Goal: Task Accomplishment & Management: Manage account settings

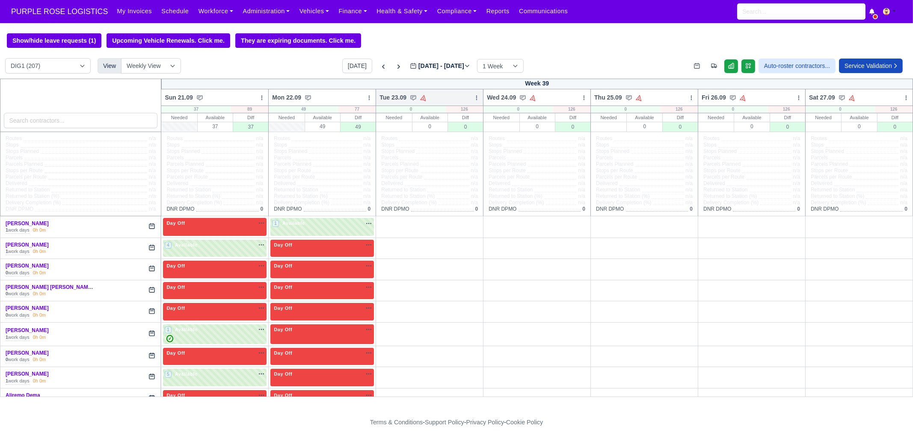
click at [475, 101] on icon at bounding box center [477, 98] width 6 height 6
click at [453, 130] on link "Bulk Status Change" at bounding box center [432, 128] width 96 height 15
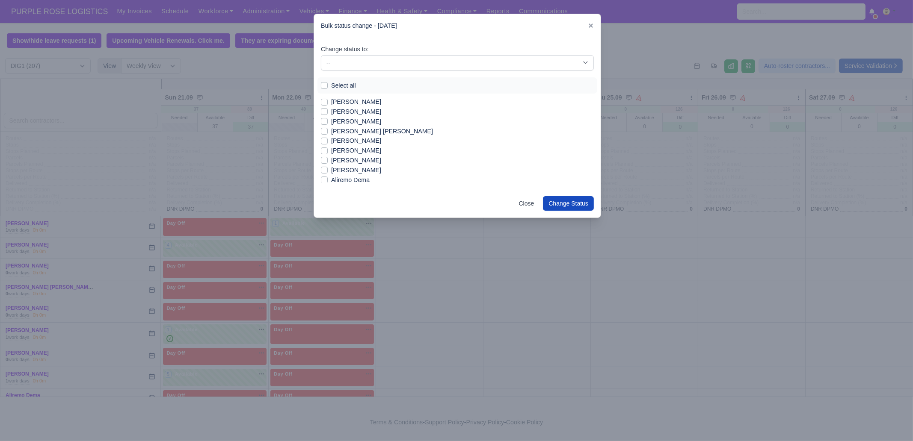
click at [341, 87] on label "Select all" at bounding box center [343, 86] width 25 height 10
click at [328, 87] on input "Select all" at bounding box center [324, 84] width 7 height 7
checkbox input "true"
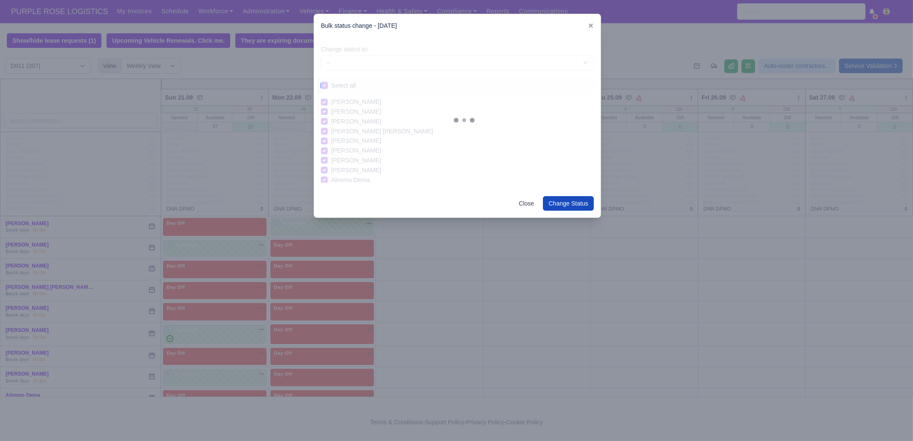
checkbox input "true"
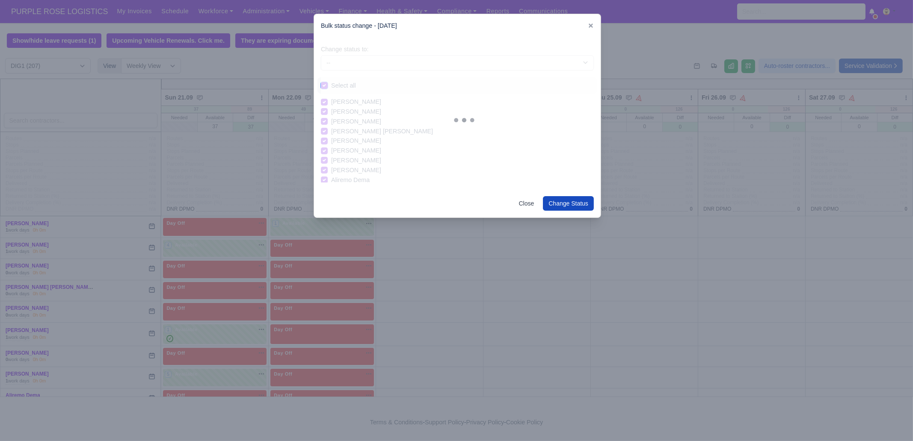
checkbox input "true"
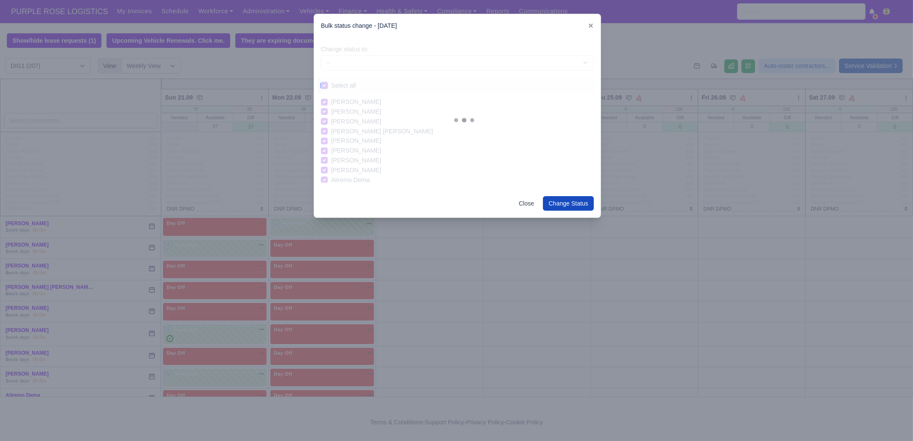
checkbox input "true"
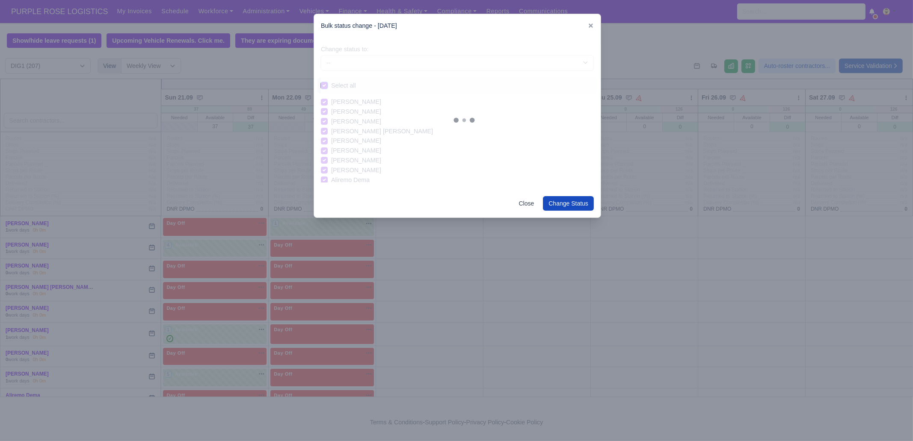
checkbox input "true"
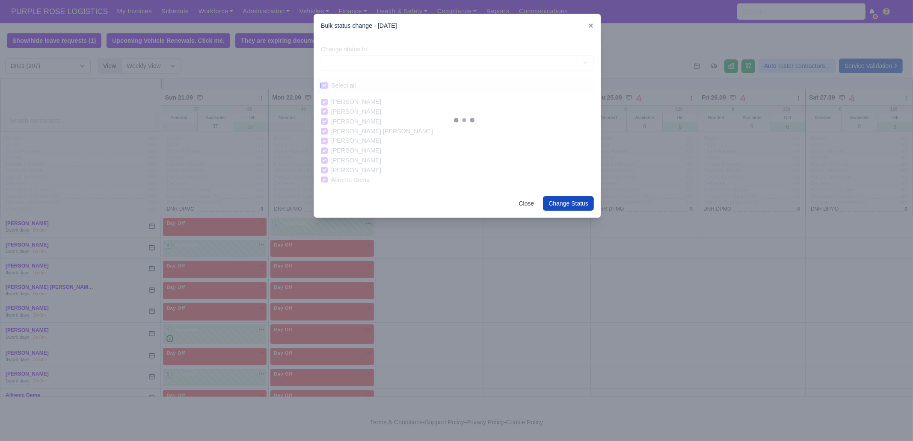
checkbox input "true"
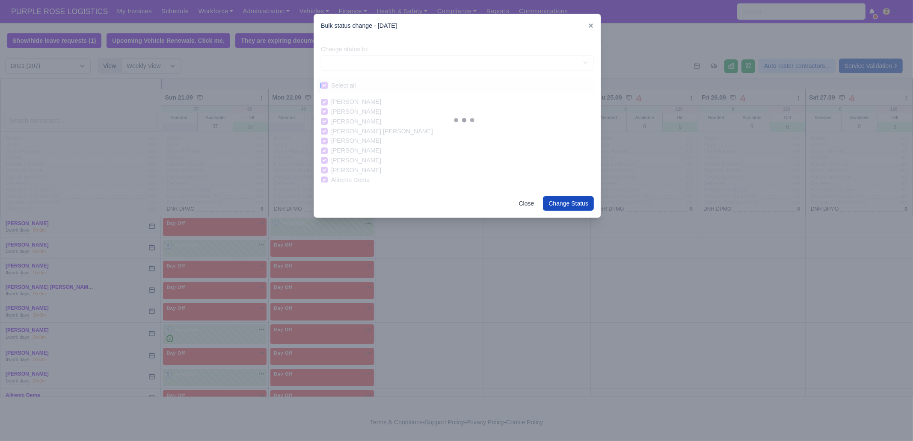
checkbox input "true"
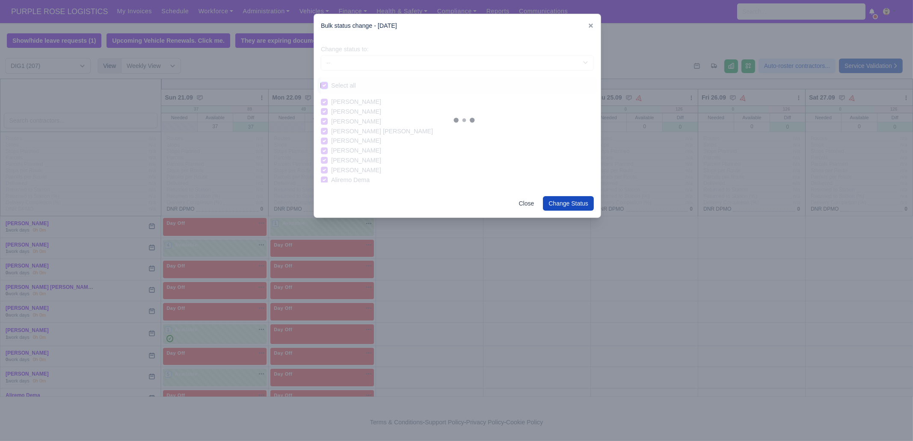
checkbox input "true"
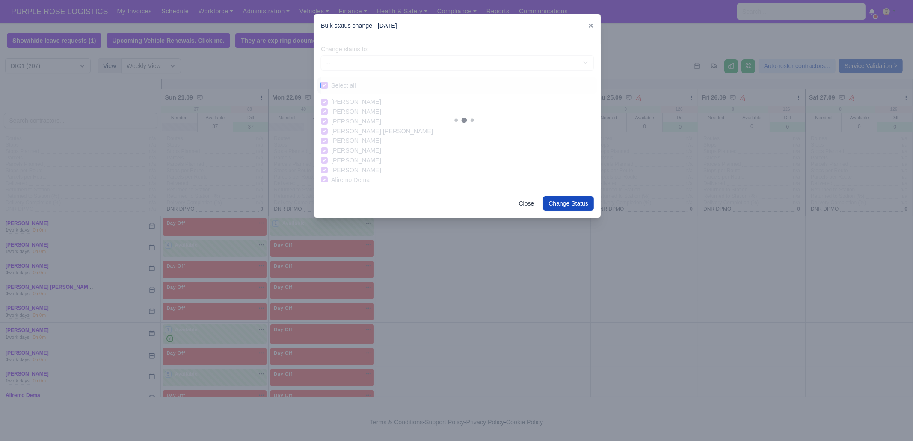
checkbox input "true"
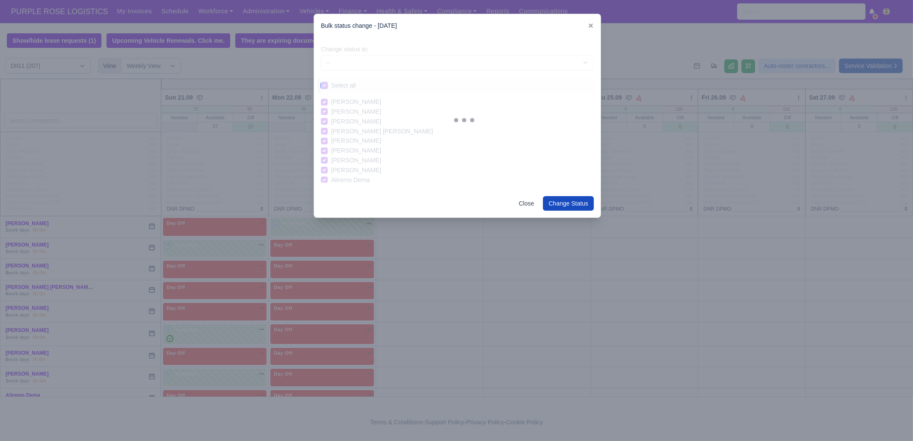
checkbox input "true"
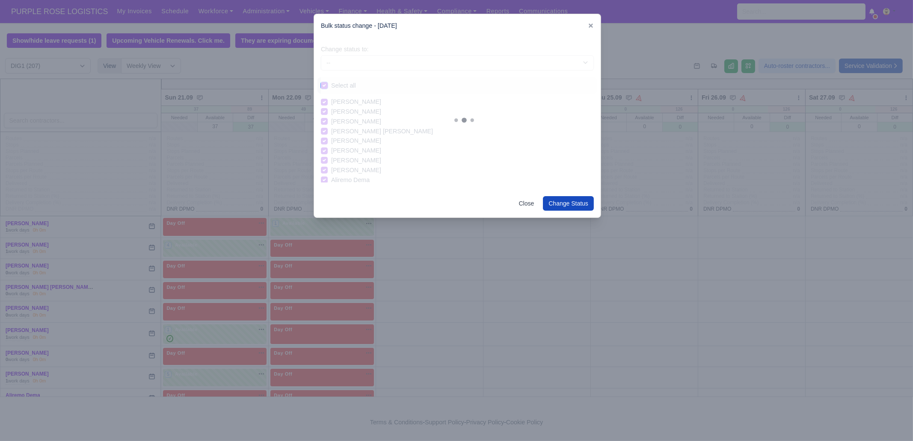
checkbox input "true"
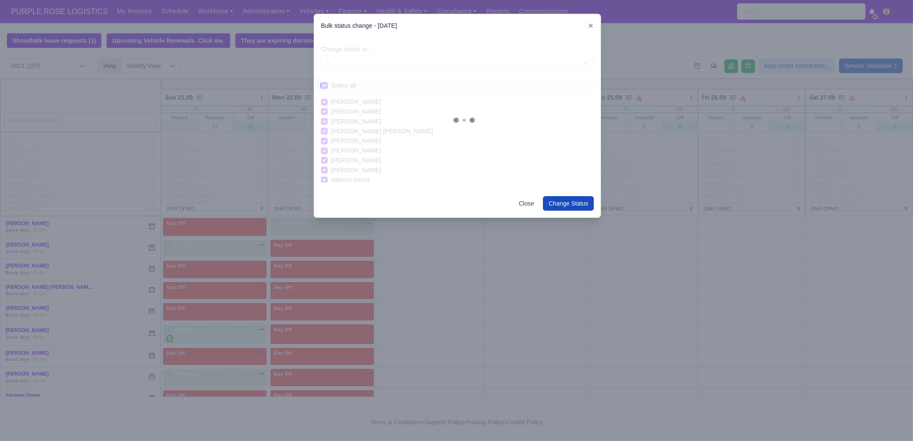
checkbox input "true"
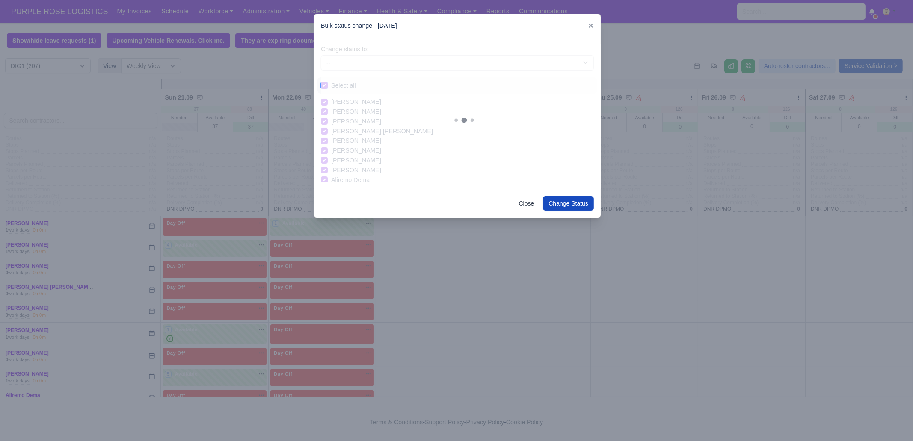
checkbox input "true"
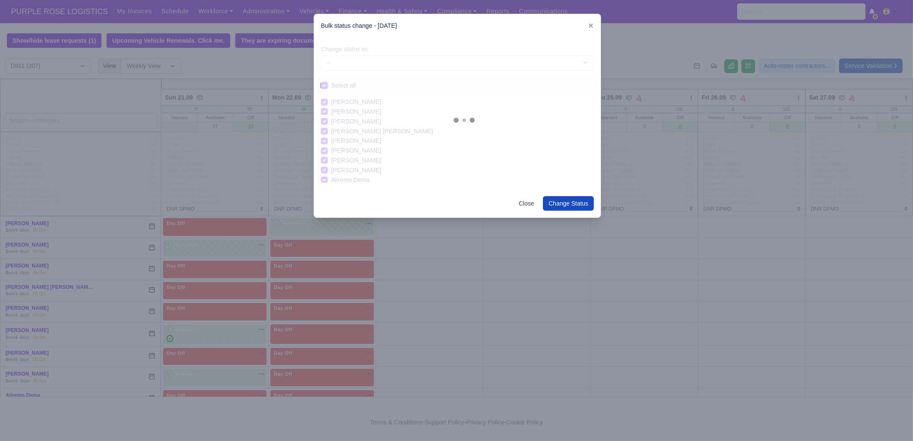
checkbox input "true"
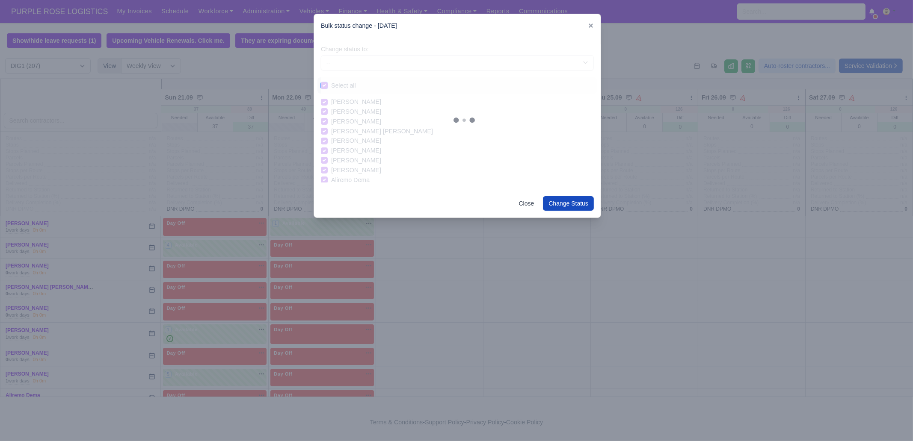
checkbox input "true"
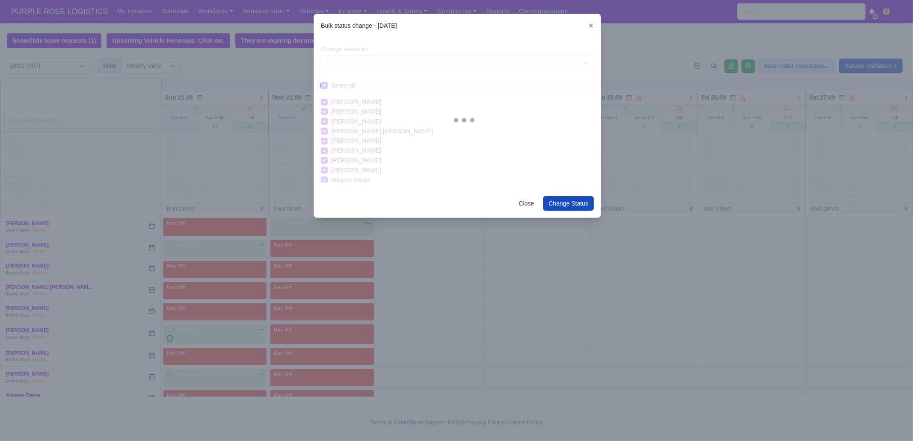
checkbox input "true"
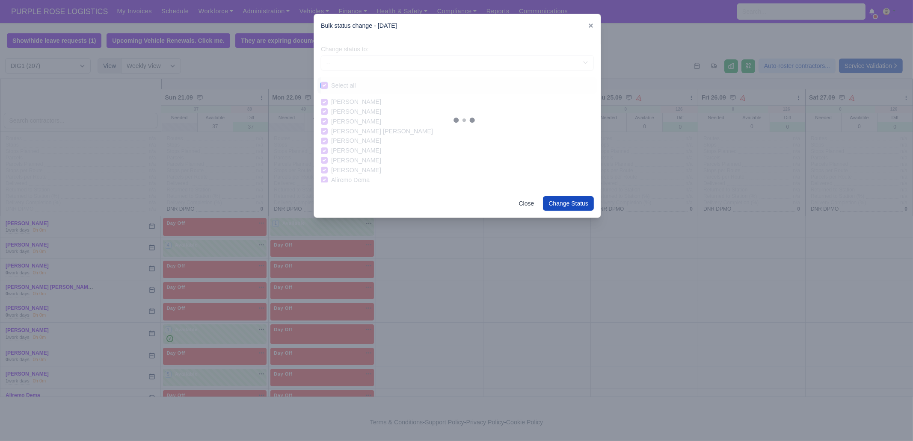
checkbox input "true"
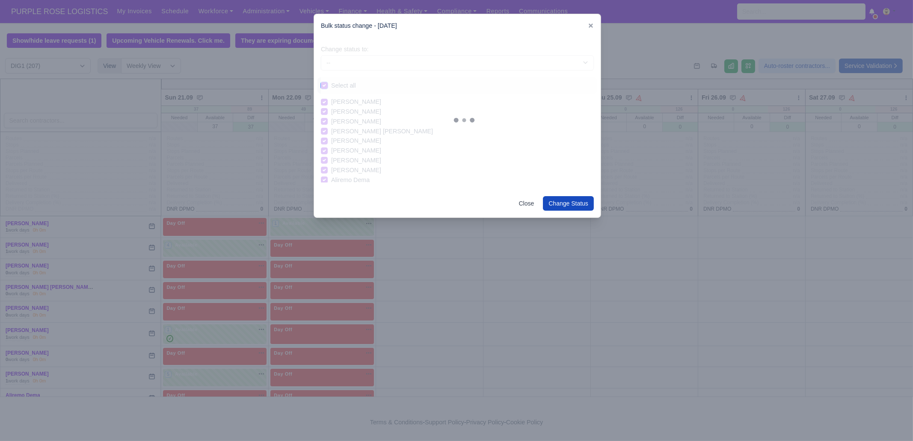
checkbox input "true"
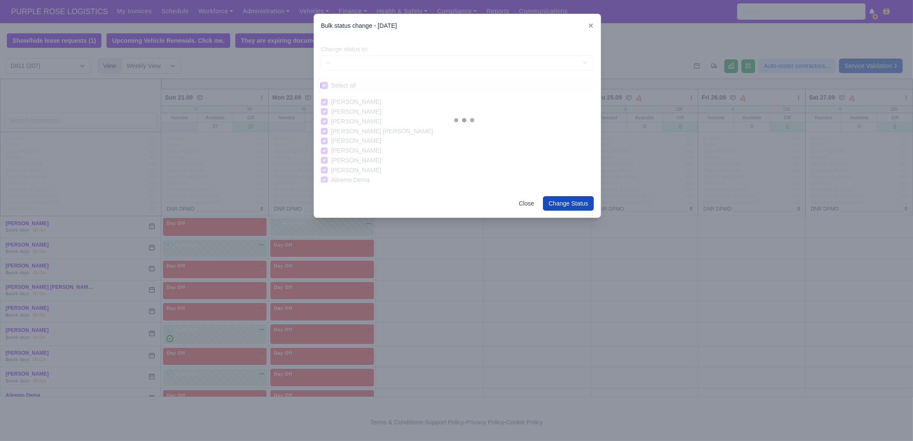
checkbox input "true"
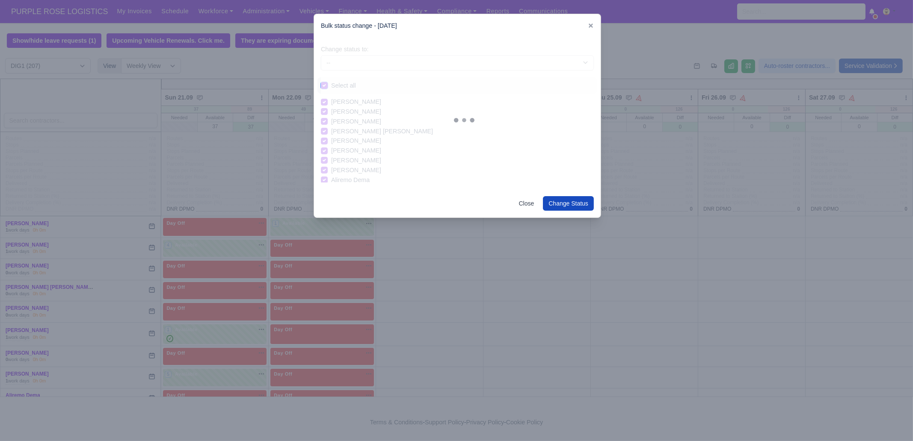
checkbox input "true"
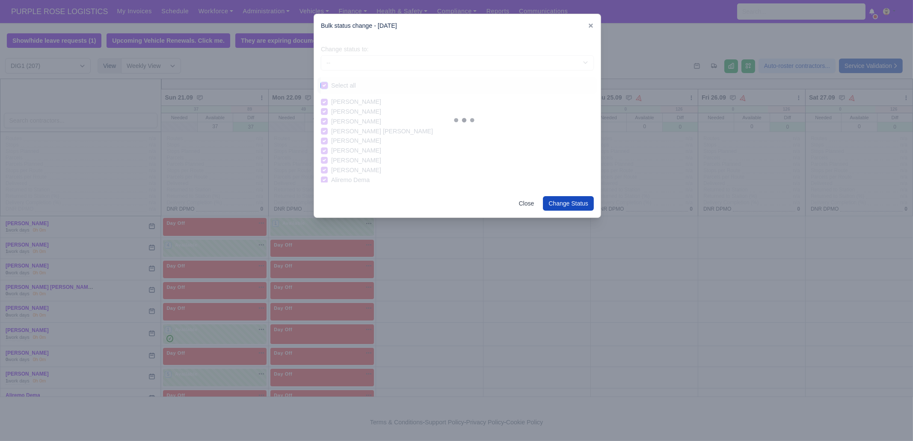
checkbox input "true"
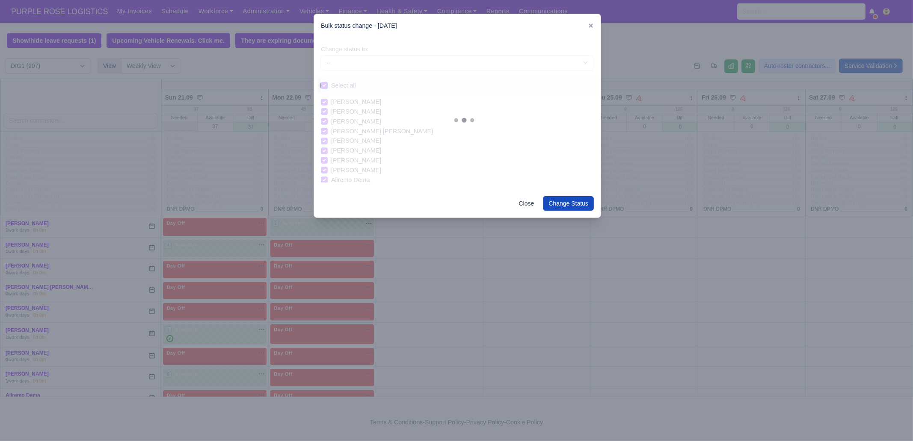
checkbox input "true"
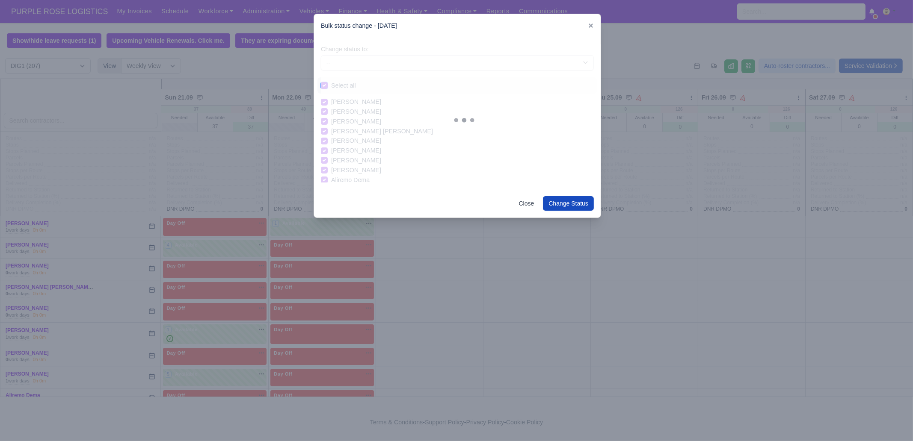
checkbox input "true"
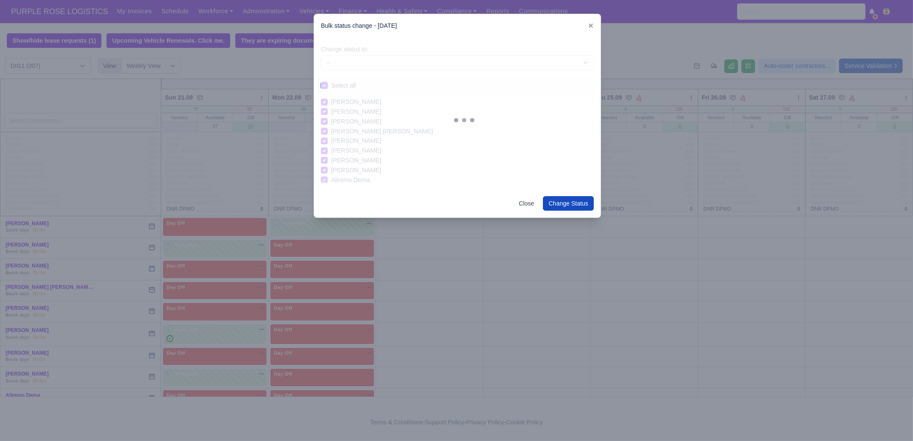
checkbox input "true"
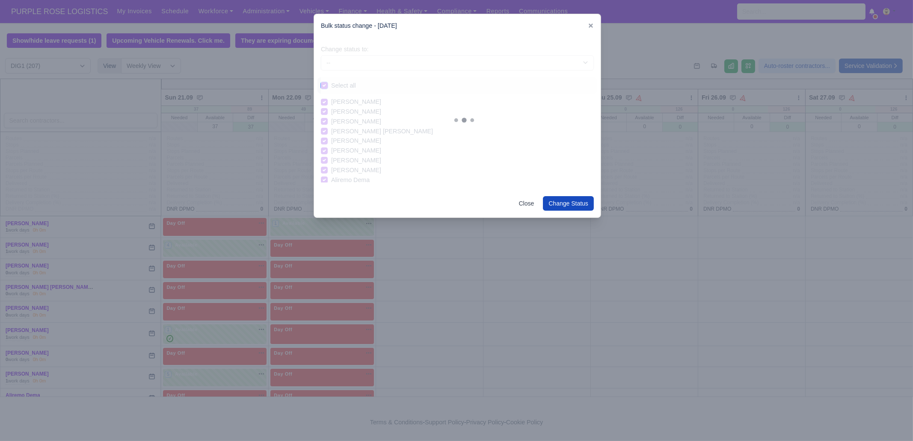
checkbox input "true"
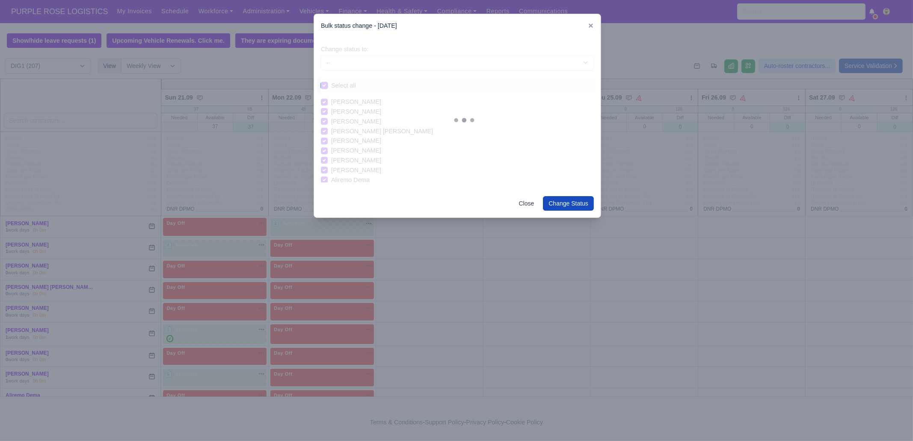
checkbox input "true"
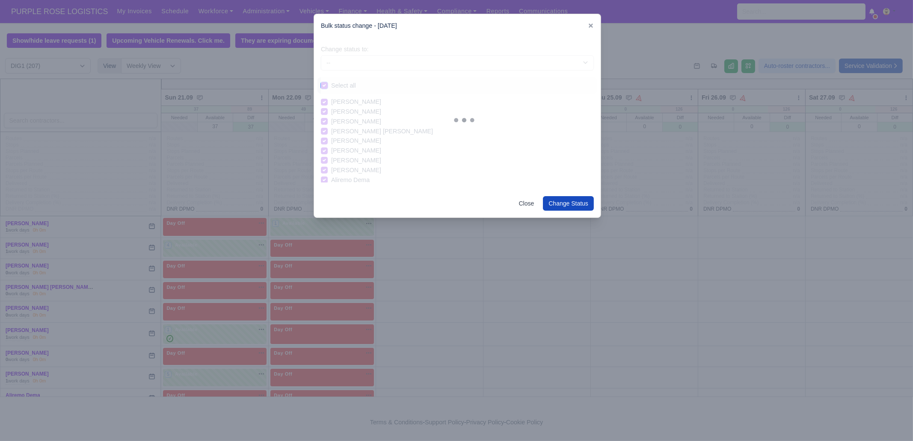
checkbox input "true"
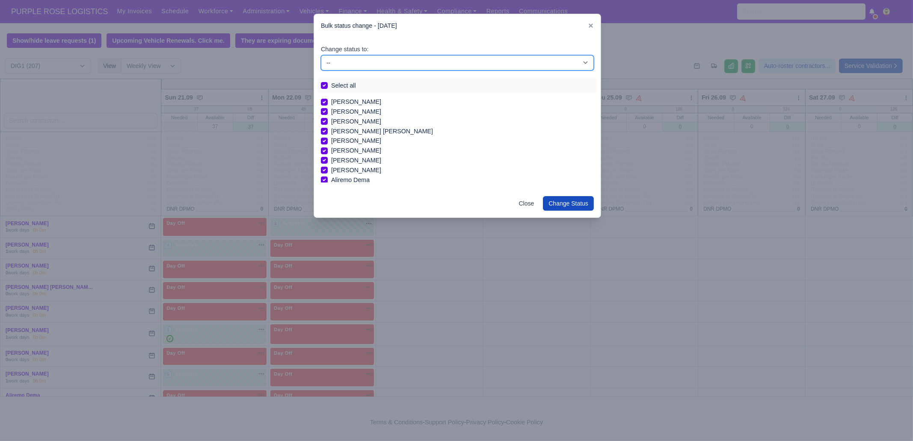
click at [378, 58] on select "-- Unasigned Available Day Off Stand By Other Depot" at bounding box center [457, 62] width 273 height 15
select select "Day Off"
click at [321, 55] on select "-- Unasigned Available Day Off Stand By Other Depot" at bounding box center [457, 62] width 273 height 15
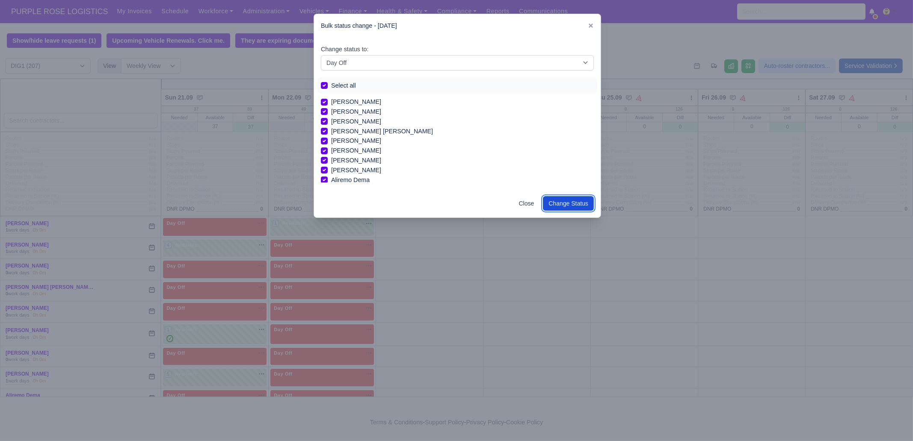
click at [569, 201] on button "Change Status" at bounding box center [568, 203] width 51 height 15
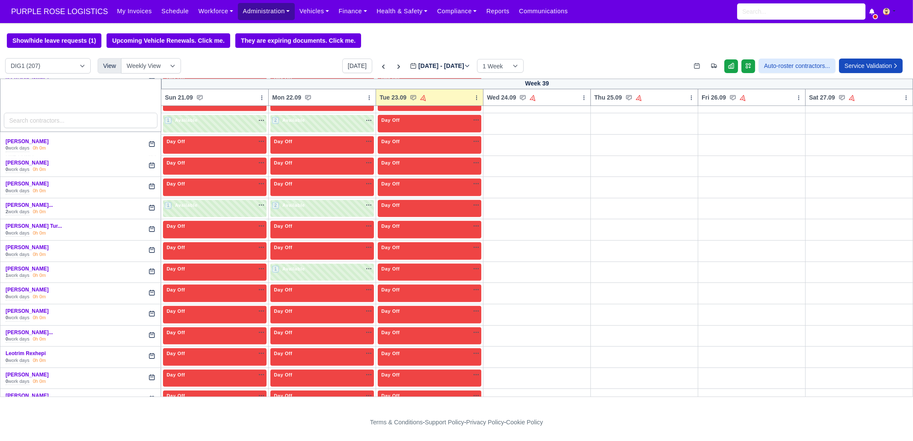
scroll to position [1443, 0]
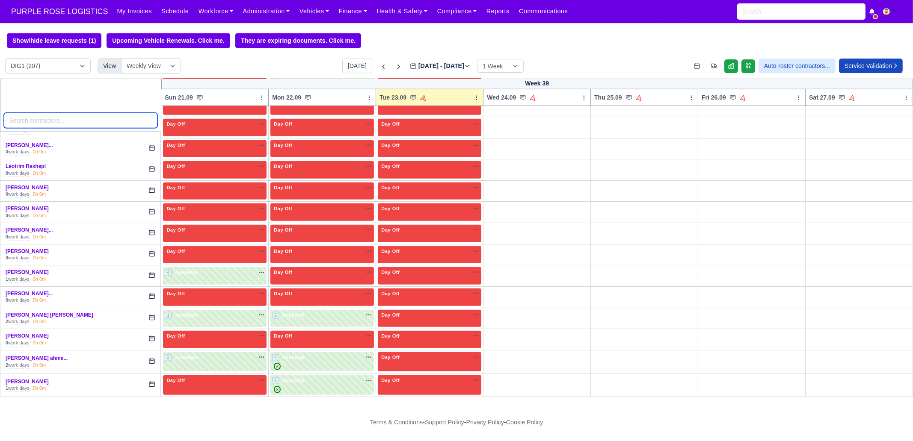
click at [75, 119] on input "search" at bounding box center [81, 120] width 154 height 15
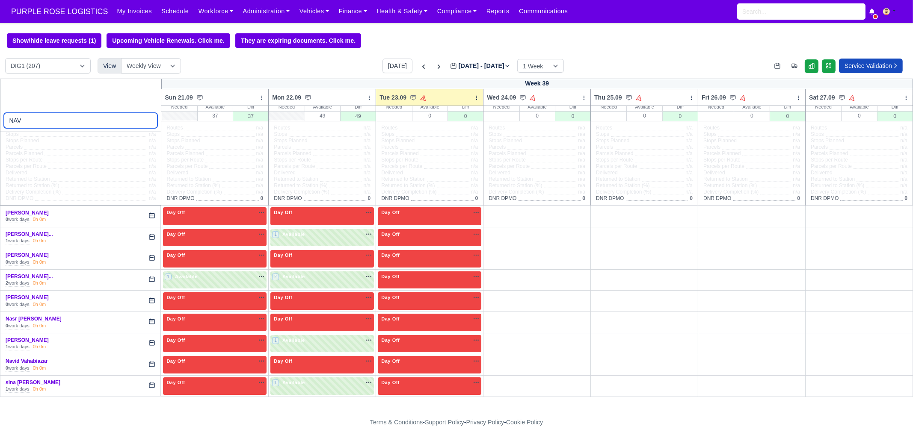
scroll to position [10, 0]
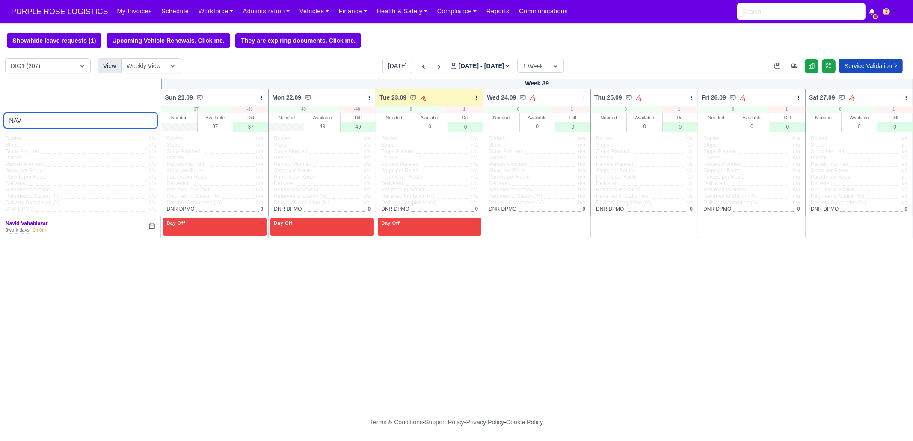
click at [89, 126] on input "NAV" at bounding box center [81, 120] width 154 height 15
click at [87, 126] on input "NAV" at bounding box center [81, 120] width 154 height 15
click at [83, 126] on input "NAV" at bounding box center [81, 120] width 154 height 15
click at [52, 110] on div "NAV" at bounding box center [81, 105] width 162 height 53
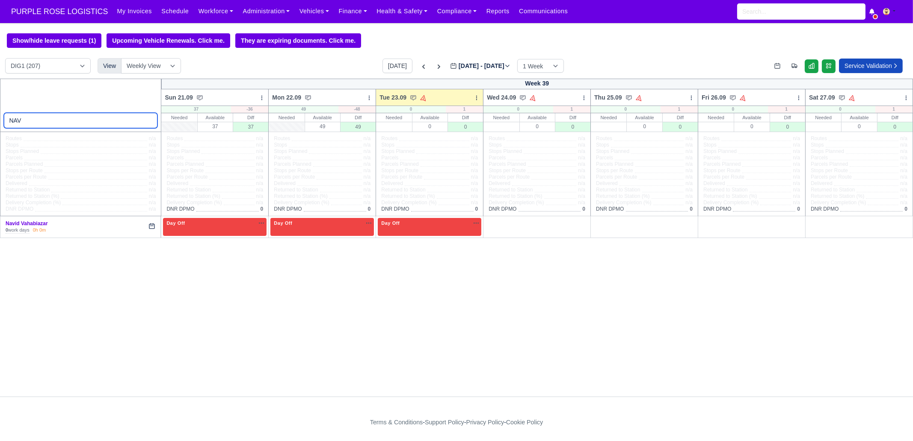
click at [31, 121] on input "NAV" at bounding box center [81, 120] width 154 height 15
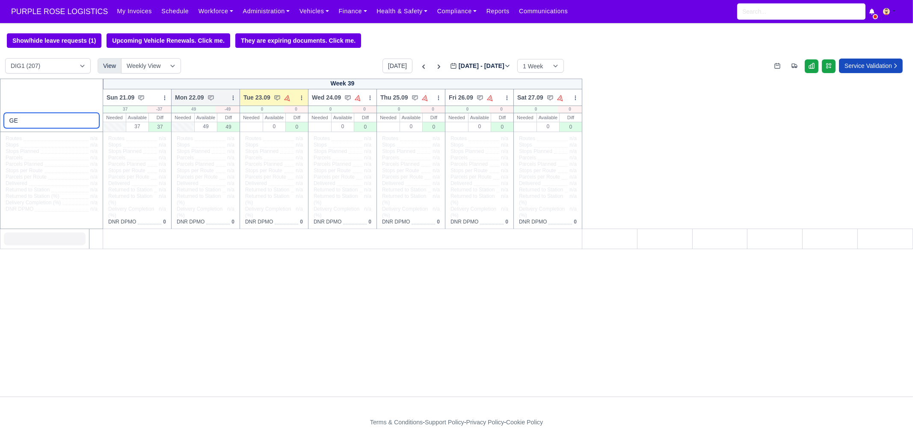
type input "G"
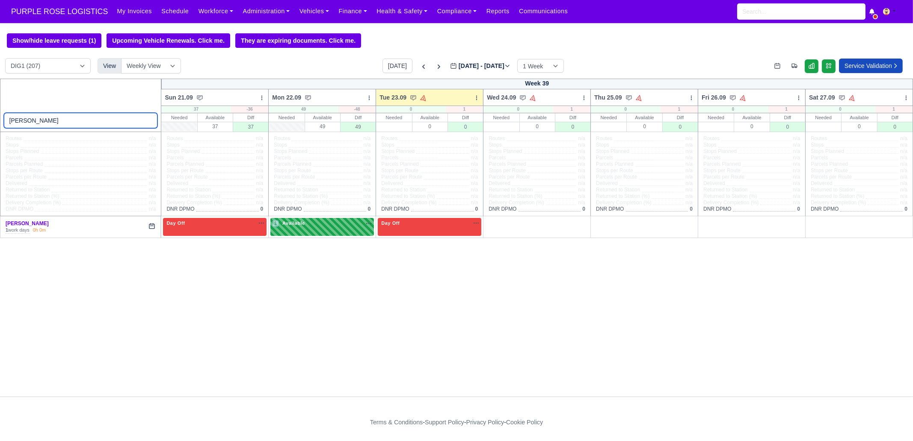
type input "[PERSON_NAME]"
click at [325, 232] on div "1 Available" at bounding box center [322, 227] width 104 height 18
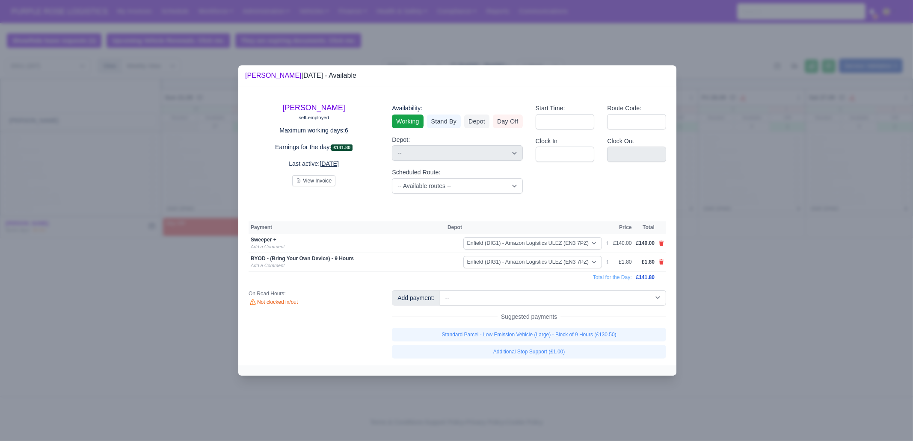
click at [664, 259] on link at bounding box center [661, 262] width 5 height 7
select select
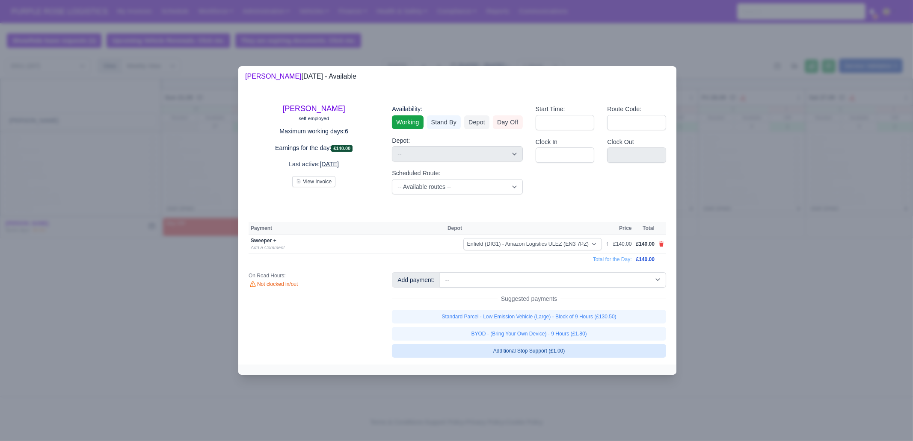
click at [590, 338] on link "Additional Stop Support (£1.00)" at bounding box center [529, 351] width 274 height 14
select select "1"
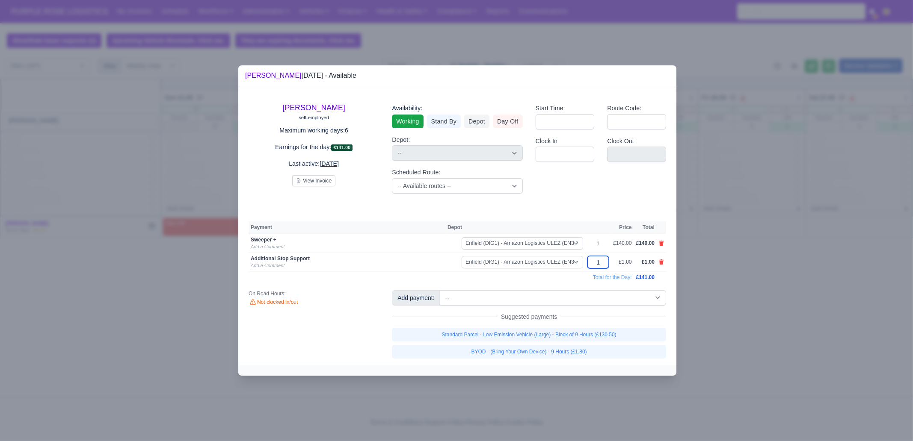
click at [609, 262] on input "1" at bounding box center [597, 262] width 21 height 12
type input "90"
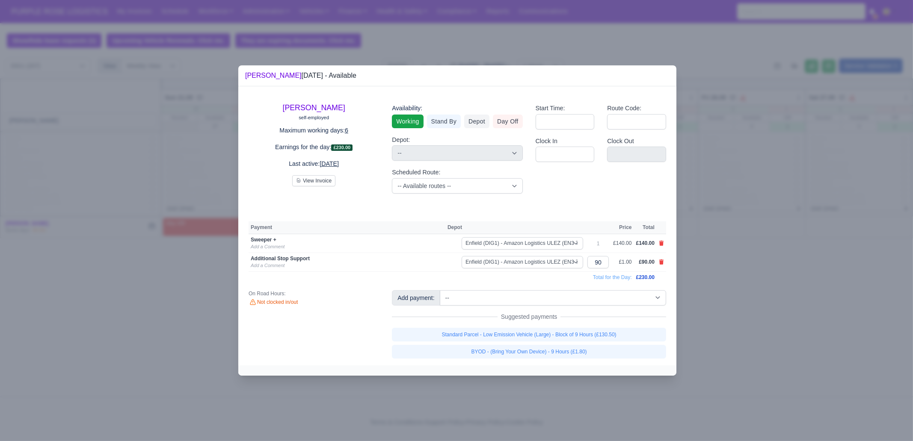
click at [560, 272] on td "Total for the Day:" at bounding box center [441, 278] width 385 height 12
click at [730, 269] on div at bounding box center [456, 220] width 913 height 441
